Goal: Information Seeking & Learning: Learn about a topic

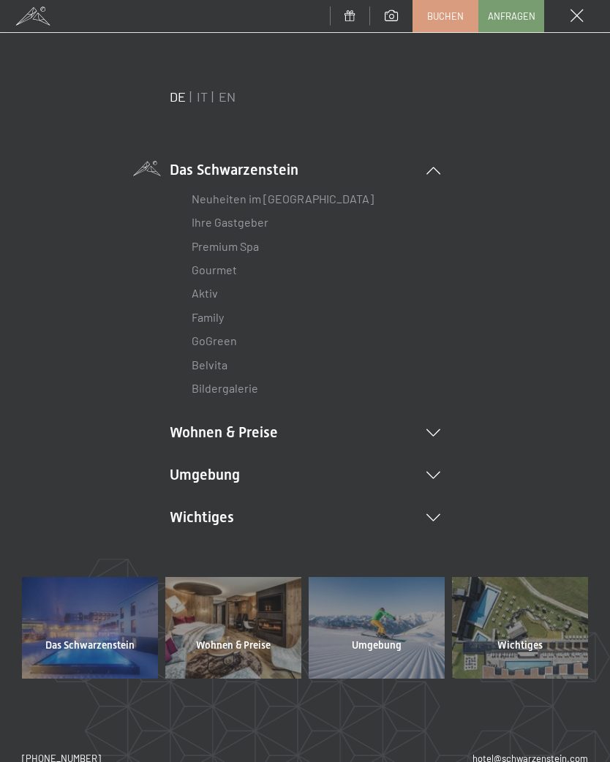
click at [453, 474] on div "DE IT EN Das Schwarzenstein Neuheiten im Schwarzenstein Ihre Gastgeber Premium …" at bounding box center [305, 333] width 566 height 490
click at [432, 465] on li "Umgebung Das Ahrntal Ski & Winter Skifahren Skischule Wandern & Sommer Wandern …" at bounding box center [305, 475] width 271 height 20
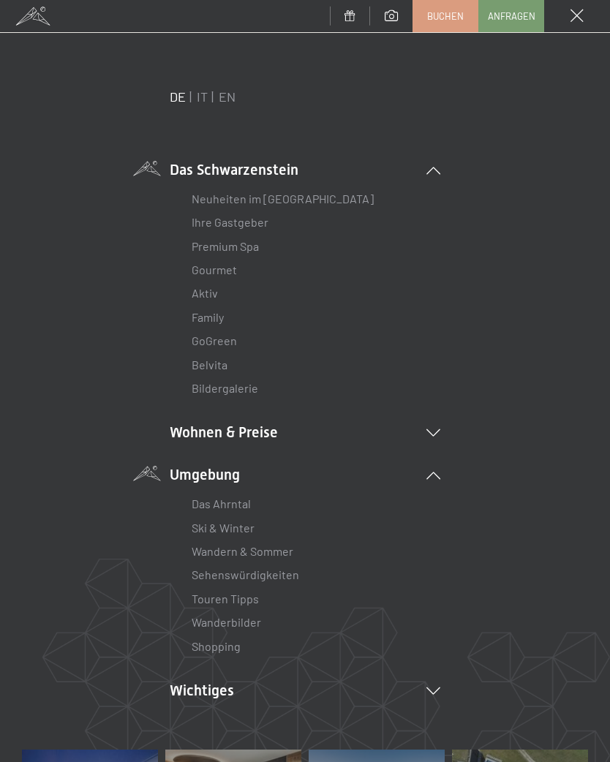
click at [278, 623] on li "Wanderbilder" at bounding box center [305, 622] width 227 height 23
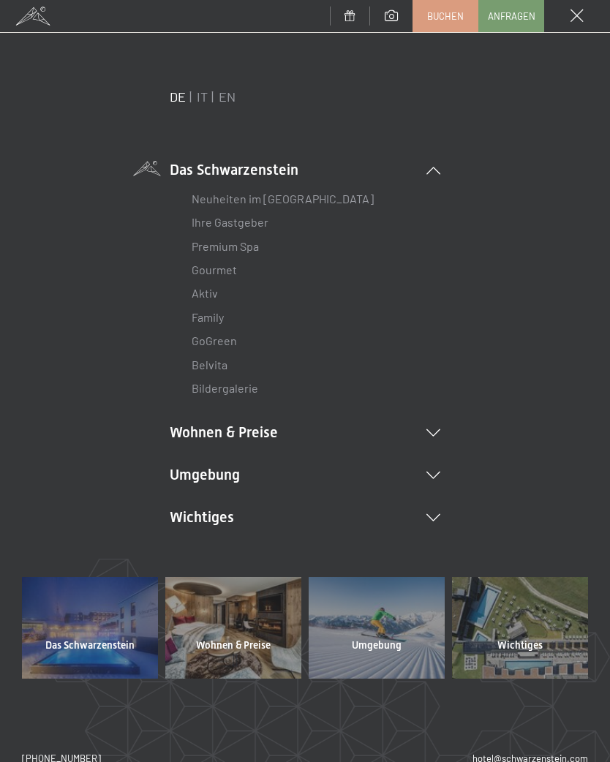
click at [438, 465] on li "Umgebung Das Ahrntal Ski & Winter Skifahren Skischule Wandern & Sommer Wandern …" at bounding box center [305, 475] width 271 height 20
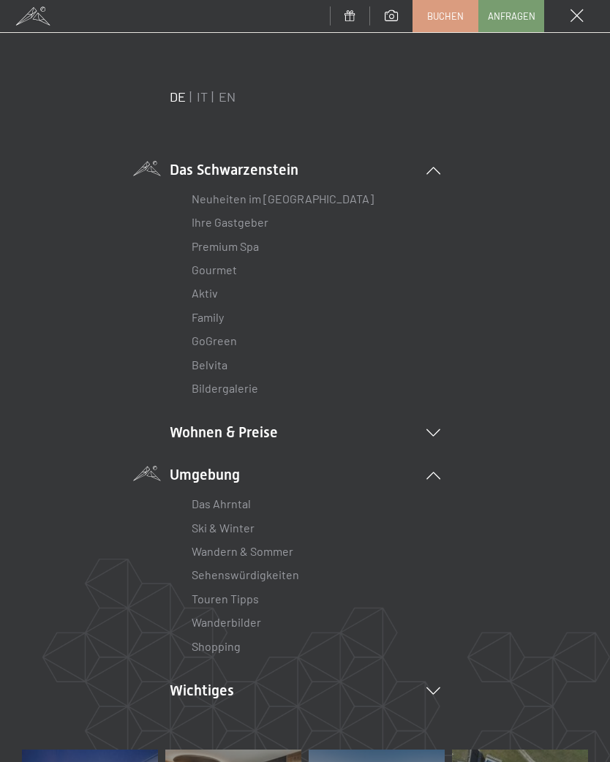
click at [247, 621] on link "Wanderbilder" at bounding box center [227, 622] width 70 height 14
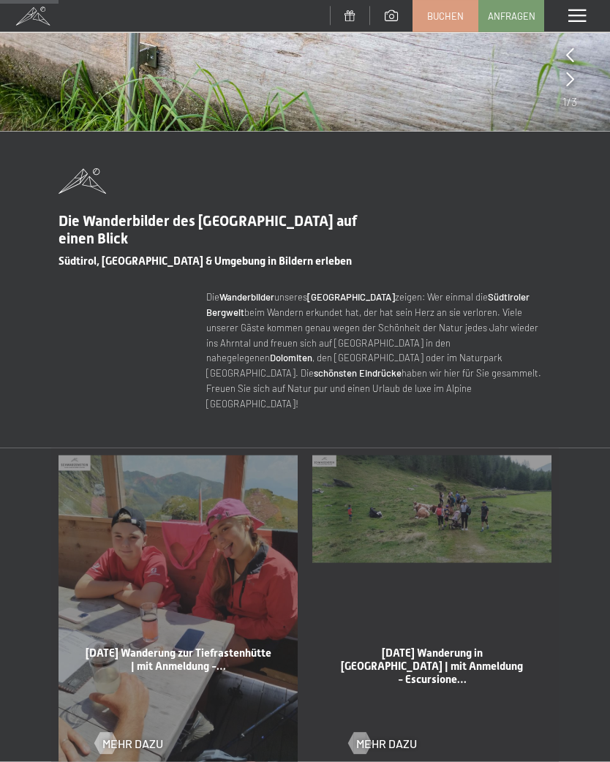
scroll to position [473, 0]
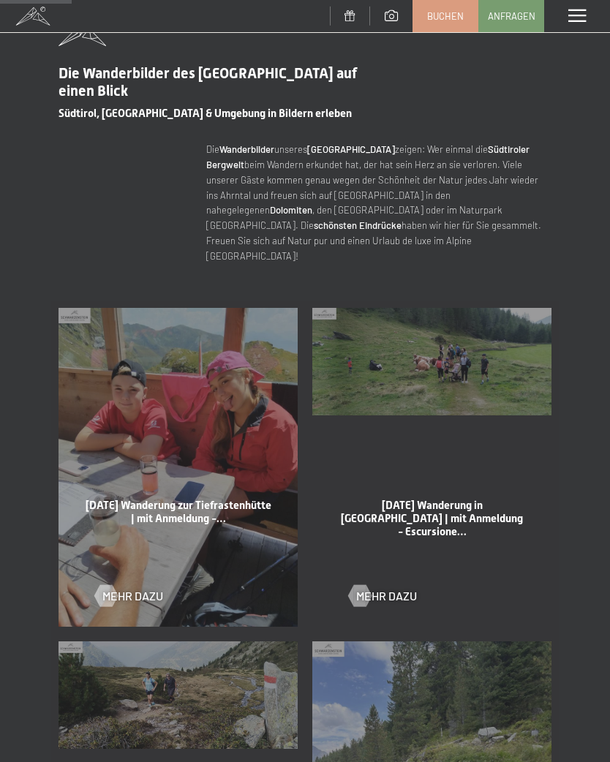
click at [583, 17] on span at bounding box center [578, 16] width 18 height 13
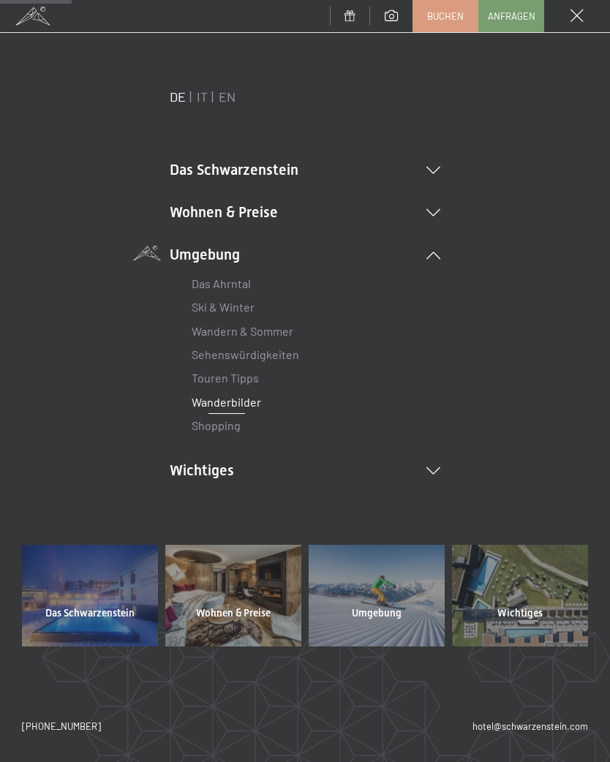
click at [585, 15] on div "Menü" at bounding box center [577, 16] width 66 height 32
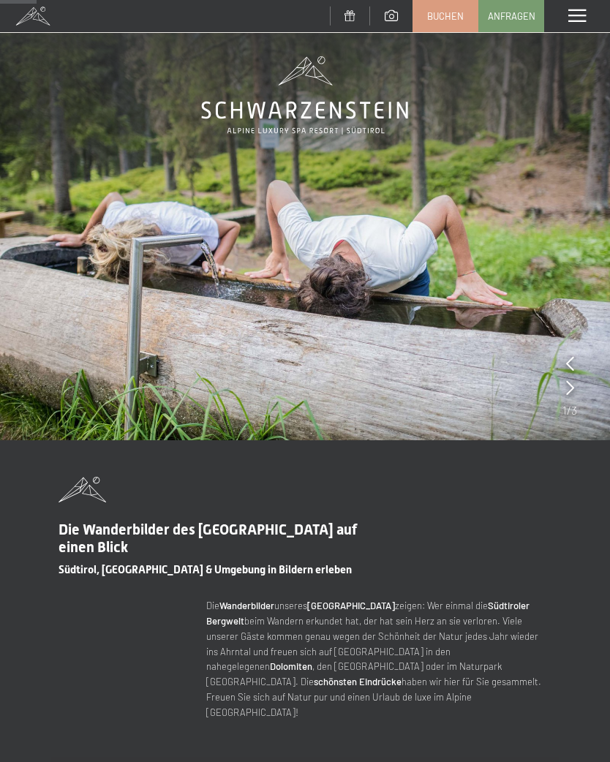
scroll to position [0, 0]
